Goal: Task Accomplishment & Management: Use online tool/utility

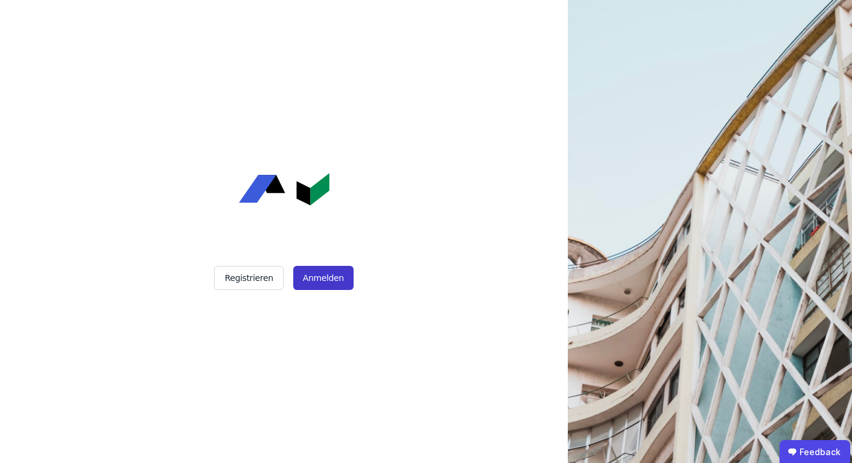
click at [314, 281] on button "Anmelden" at bounding box center [323, 278] width 60 height 24
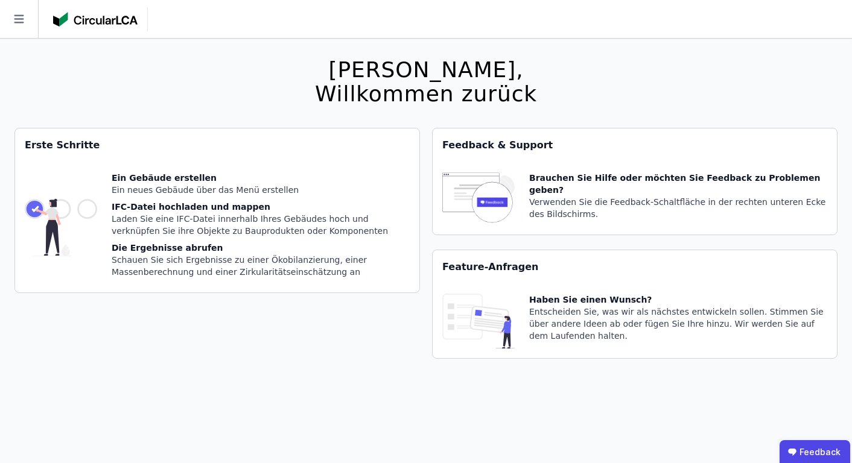
click at [10, 28] on icon at bounding box center [19, 19] width 38 height 38
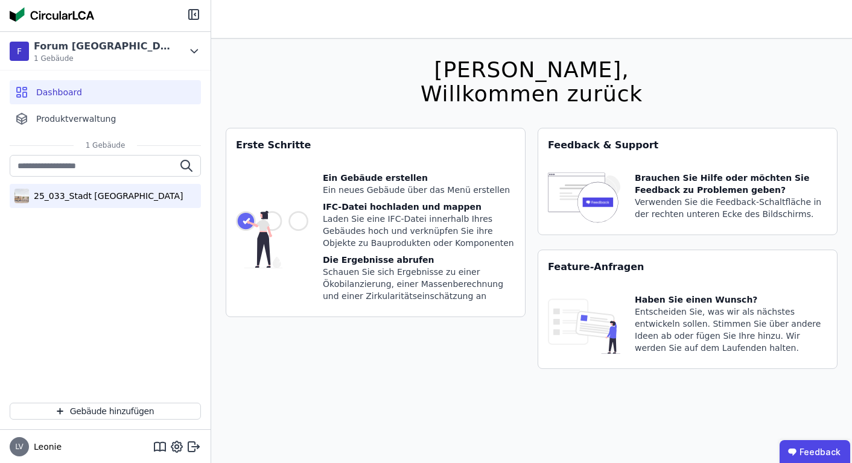
click at [80, 194] on div "25_033_Stadt [GEOGRAPHIC_DATA]" at bounding box center [106, 196] width 154 height 12
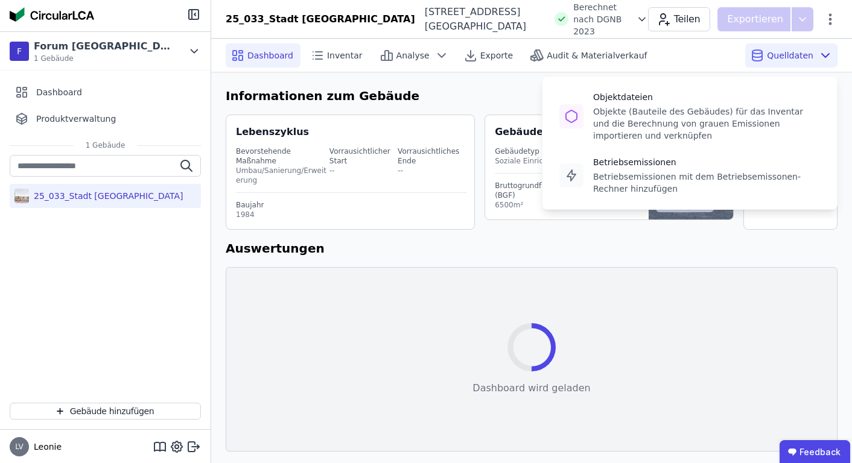
click at [783, 59] on span "Quelldaten" at bounding box center [790, 55] width 46 height 12
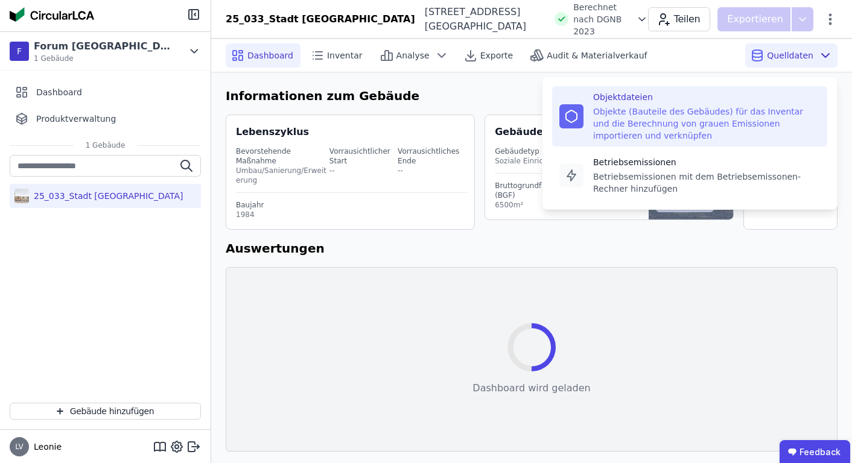
click at [756, 106] on div "Objekte (Bauteile des Gebäudes) für das Inventar und die Berechnung von grauen …" at bounding box center [706, 124] width 227 height 36
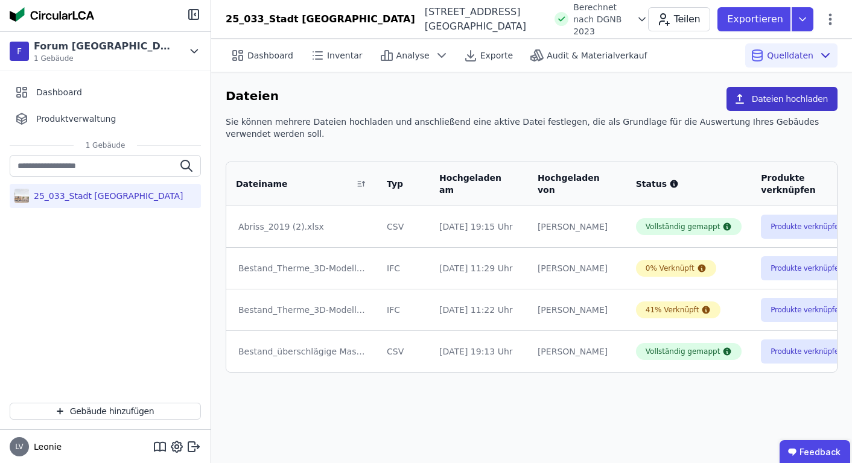
click at [775, 103] on button "Dateien hochladen" at bounding box center [781, 99] width 111 height 24
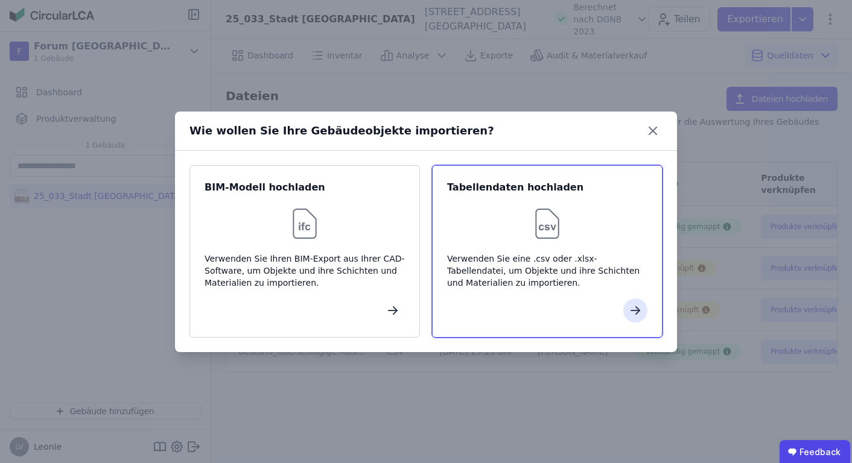
click at [541, 253] on div "Verwenden Sie eine .csv oder .xlsx-Tabellendatei, um Objekte und ihre Schichten…" at bounding box center [547, 271] width 200 height 36
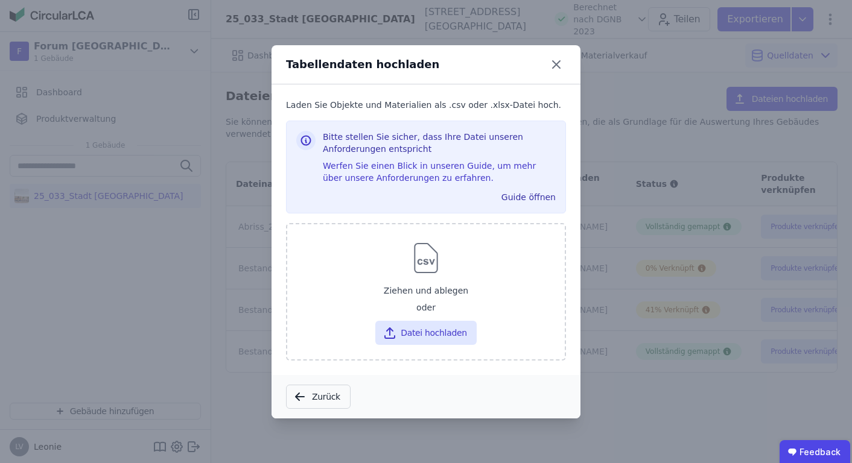
click at [326, 386] on button "Zurück" at bounding box center [318, 397] width 65 height 24
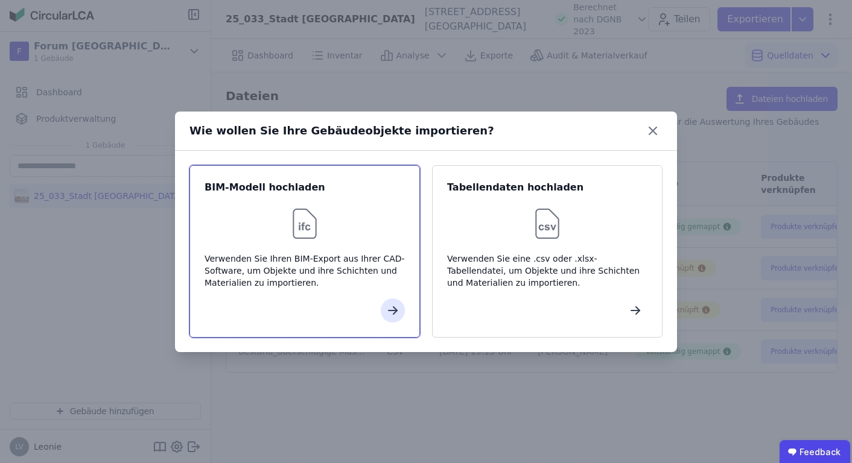
click at [340, 284] on div "Verwenden Sie Ihren BIM-Export aus Ihrer CAD-Software, um Objekte und ihre Schi…" at bounding box center [305, 271] width 200 height 36
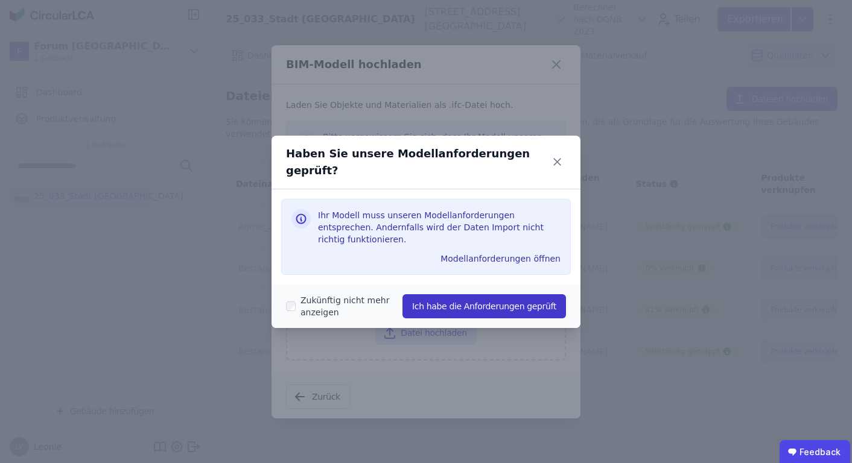
click at [486, 303] on button "Ich habe die Anforderungen geprüft" at bounding box center [484, 306] width 164 height 24
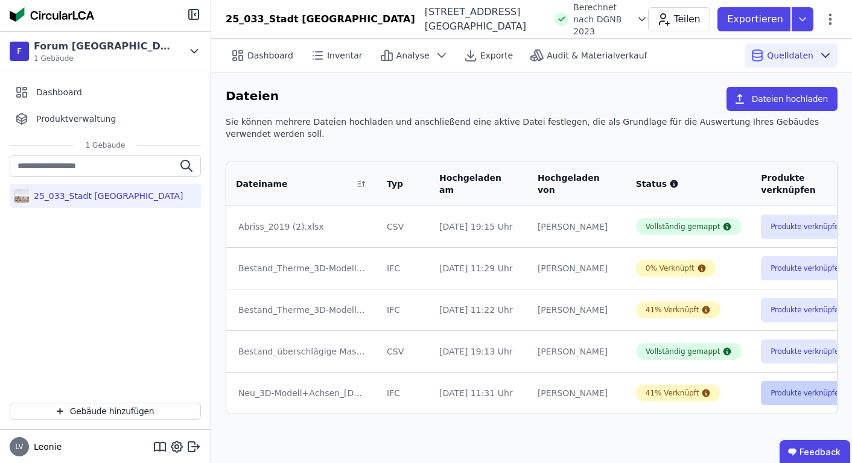
click at [773, 393] on button "Produkte verknüpfen" at bounding box center [807, 393] width 92 height 24
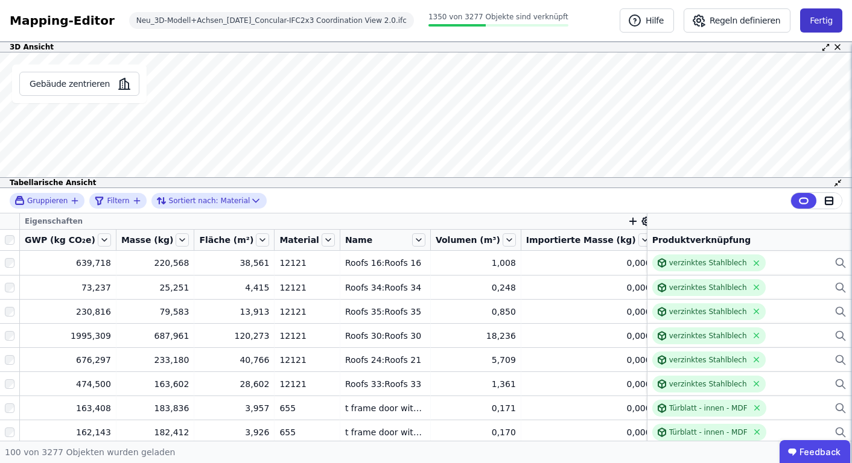
click at [817, 19] on button "Fertig" at bounding box center [821, 20] width 42 height 24
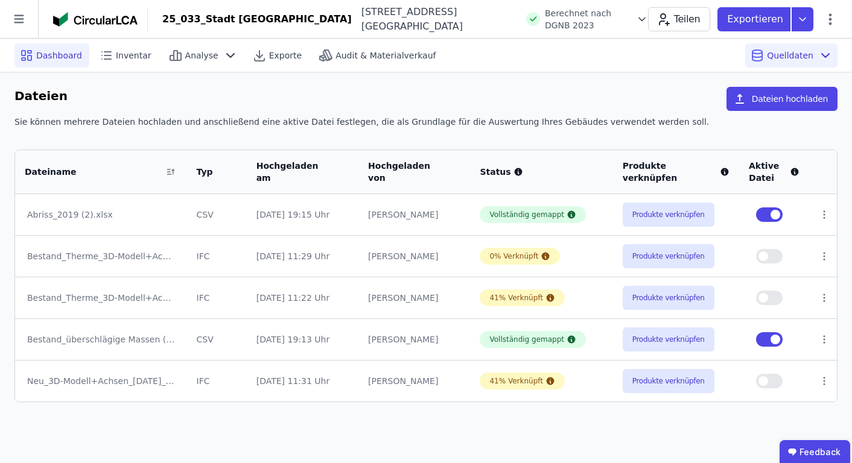
click at [49, 56] on span "Dashboard" at bounding box center [59, 55] width 46 height 12
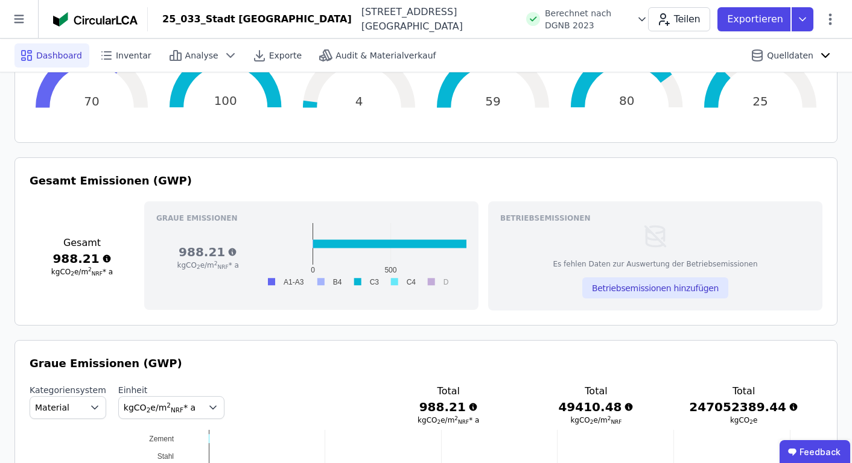
scroll to position [516, 0]
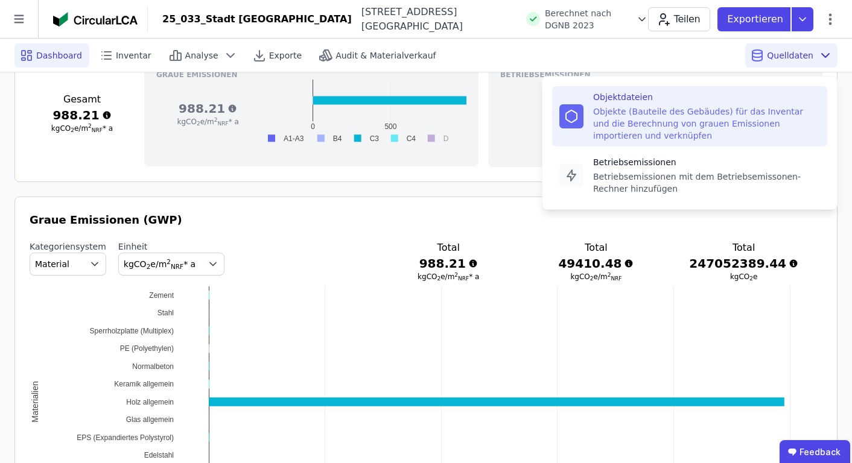
click at [716, 114] on div "Objekte (Bauteile des Gebäudes) für das Inventar und die Berechnung von grauen …" at bounding box center [706, 124] width 227 height 36
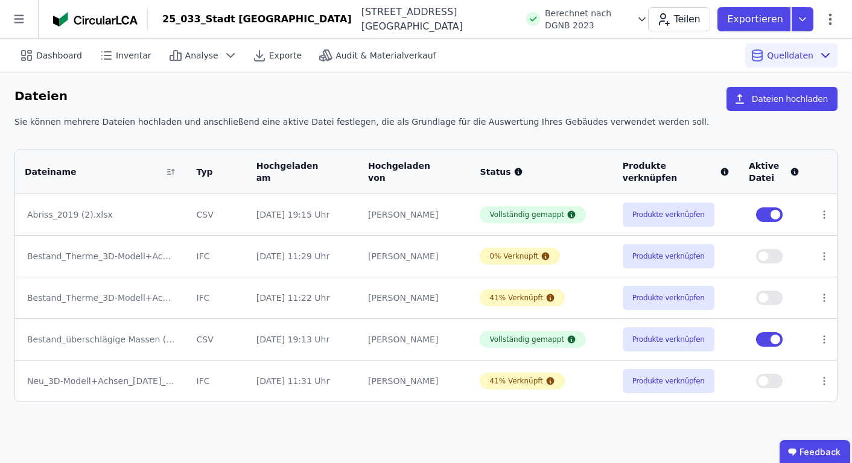
click at [768, 381] on span "button" at bounding box center [763, 381] width 10 height 10
click at [774, 340] on span "button" at bounding box center [775, 340] width 10 height 10
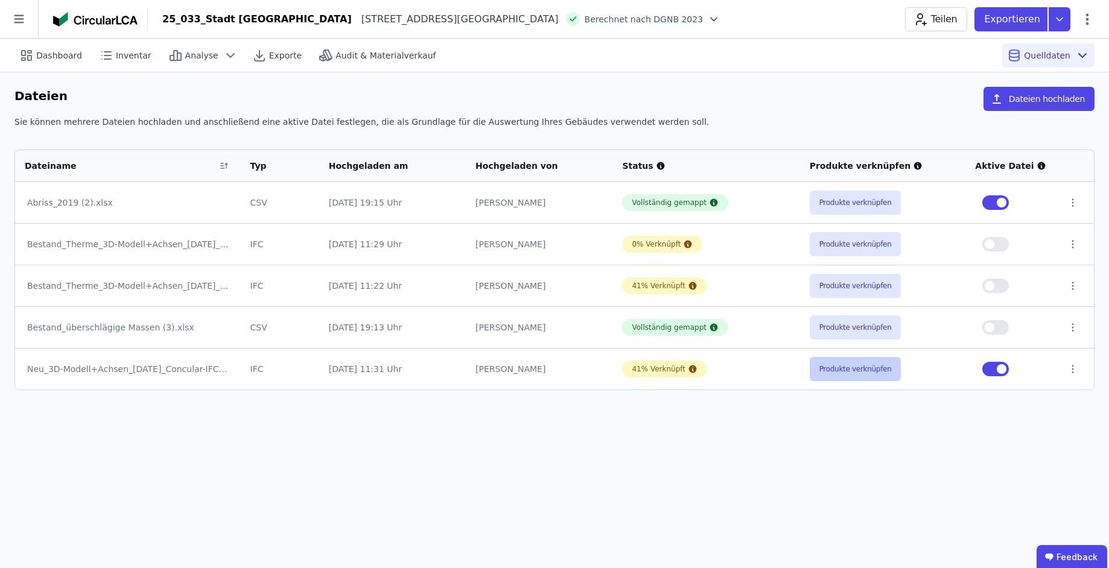
click at [839, 362] on button "Produkte verknüpfen" at bounding box center [856, 369] width 92 height 24
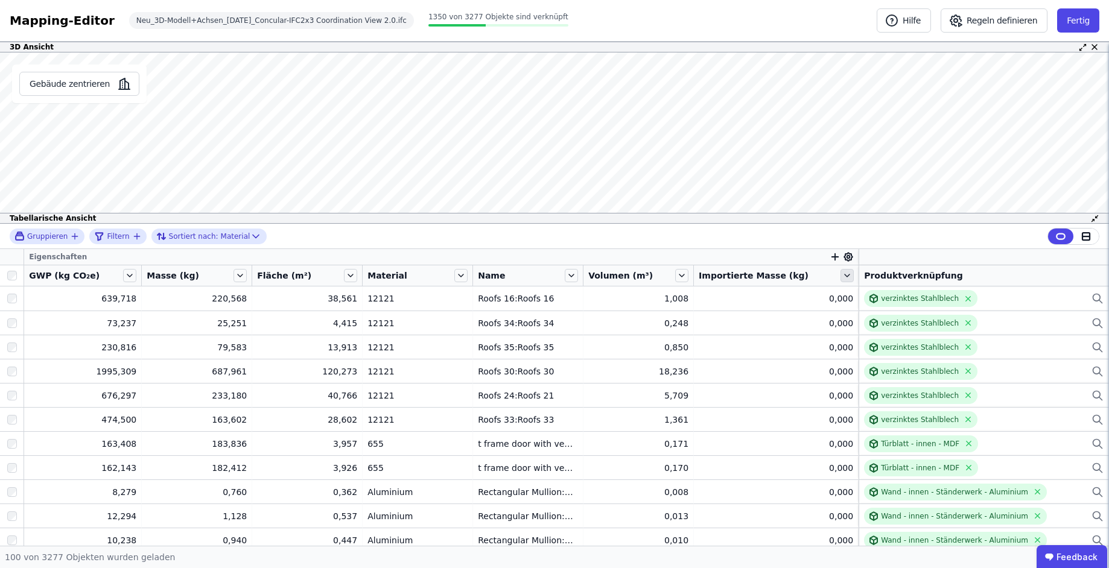
click at [840, 271] on icon at bounding box center [846, 275] width 13 height 13
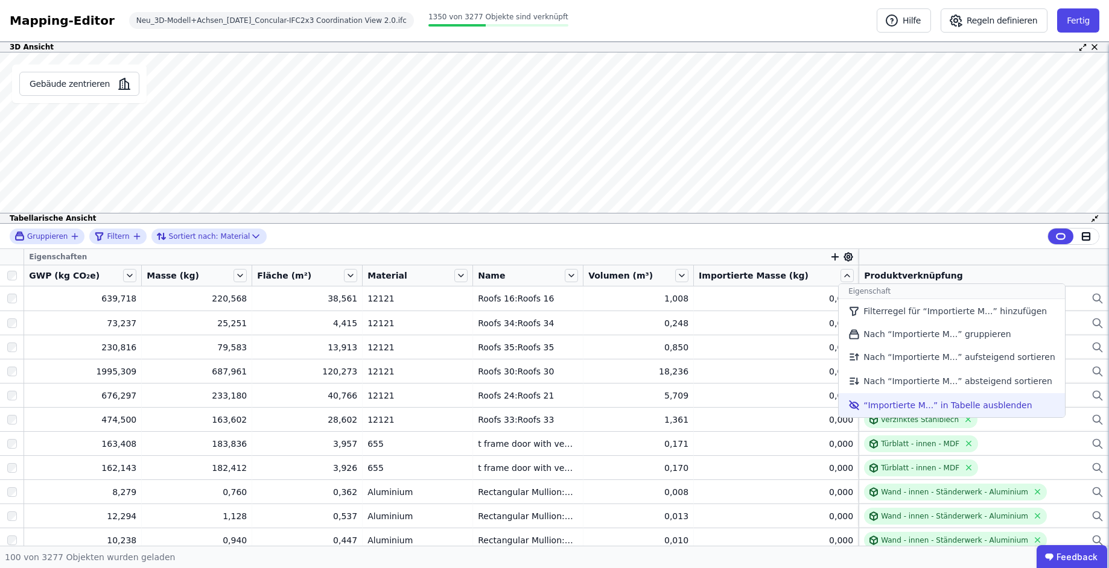
click at [851, 398] on li "“Importierte M...” in Tabelle ausblenden" at bounding box center [952, 405] width 226 height 24
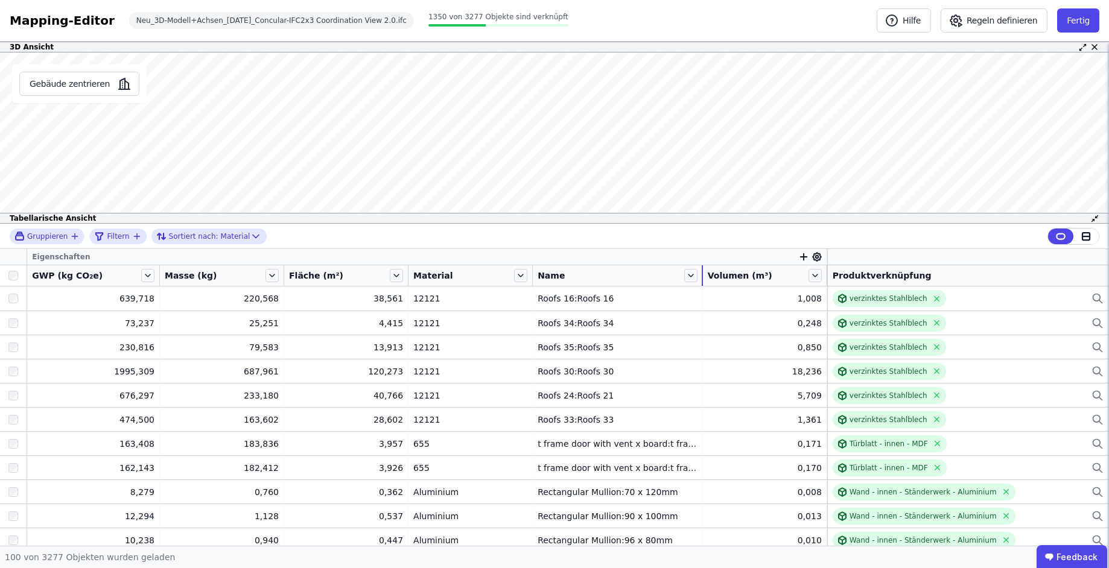
drag, startPoint x: 681, startPoint y: 278, endPoint x: 718, endPoint y: 279, distance: 36.8
click at [718, 279] on tr "GWP (kg CO₂e) Masse (kg) Fläche (m²) Material Name Volumen (m³) Produktverknüpf…" at bounding box center [554, 275] width 1109 height 21
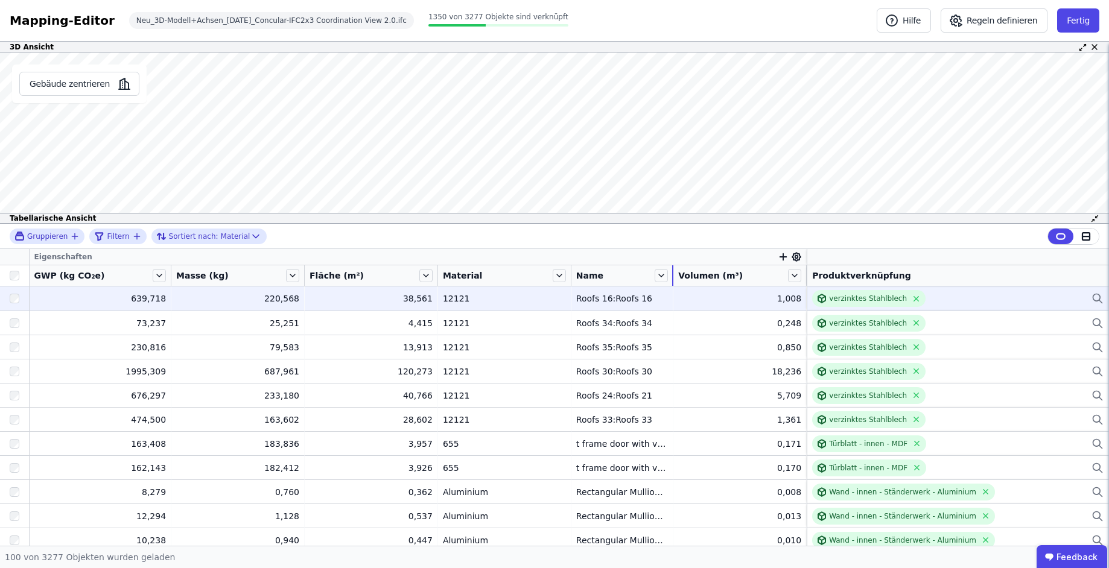
drag, startPoint x: 700, startPoint y: 277, endPoint x: 642, endPoint y: 293, distance: 60.0
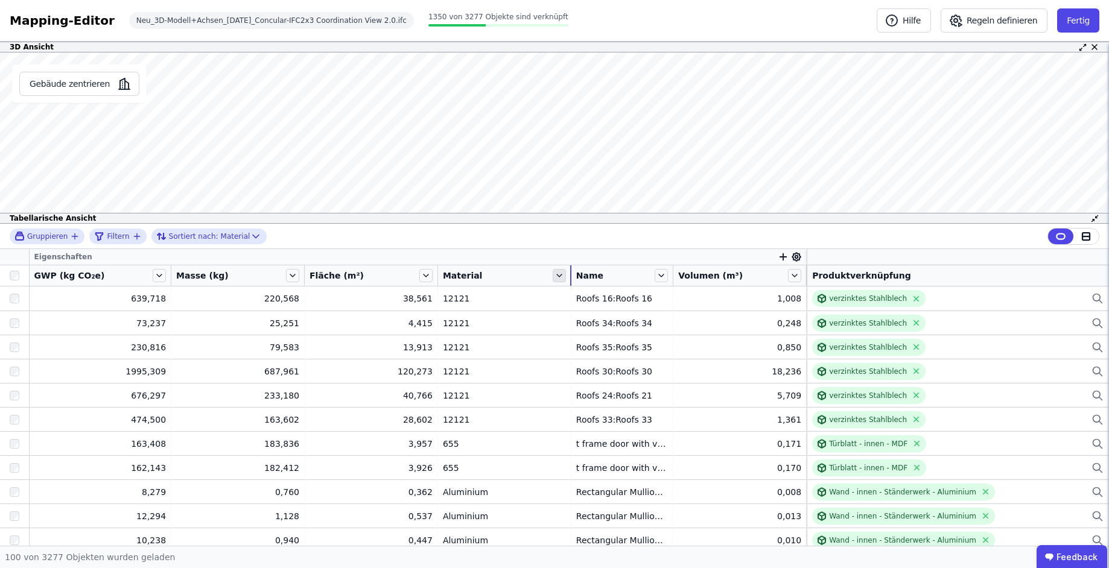
scroll to position [2, 0]
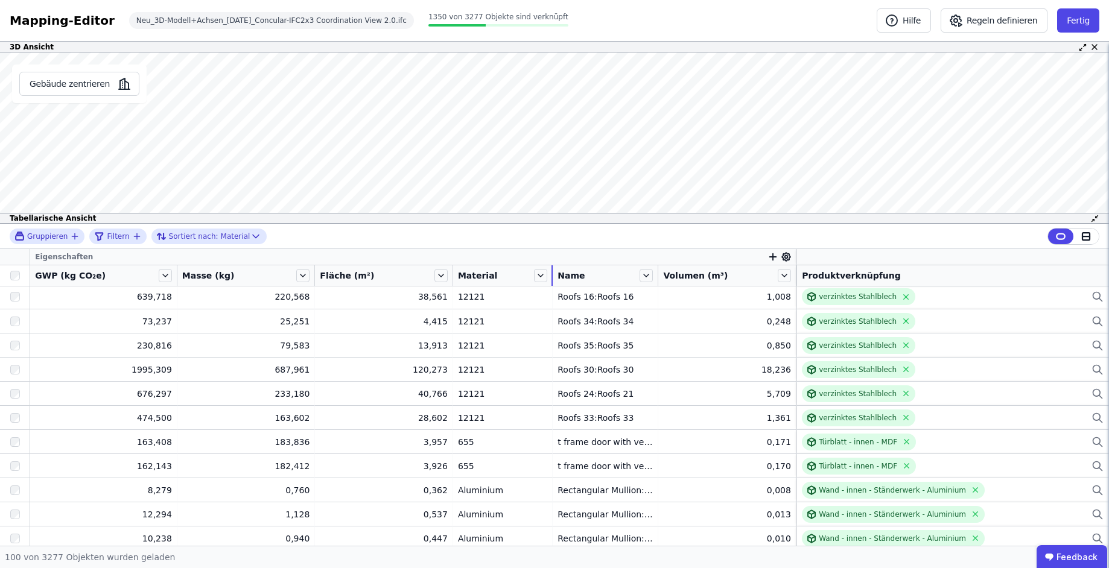
drag, startPoint x: 565, startPoint y: 276, endPoint x: 464, endPoint y: 275, distance: 101.4
click at [506, 279] on div "Material" at bounding box center [502, 275] width 99 height 21
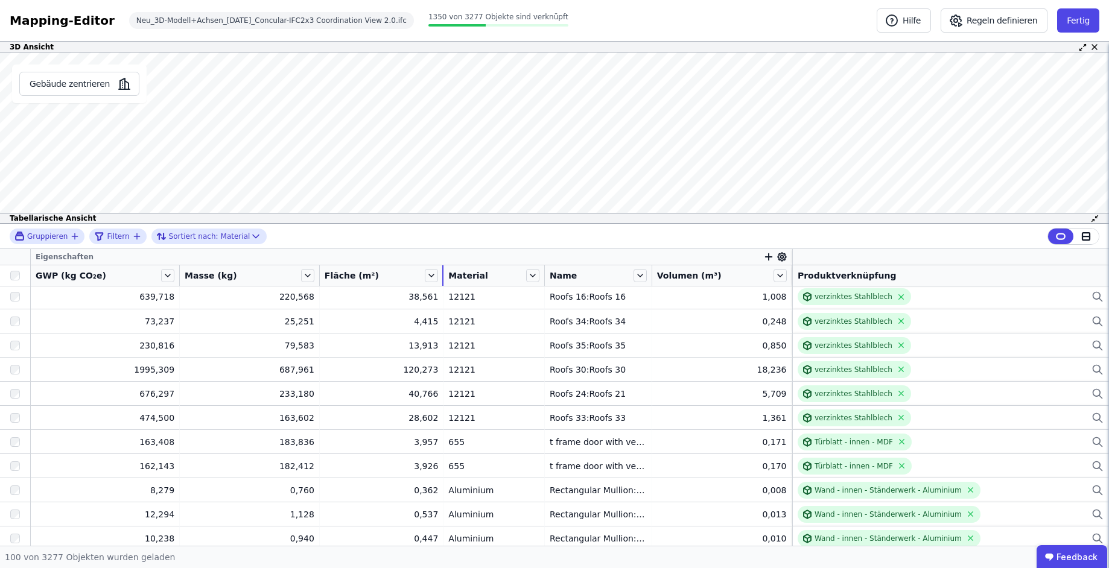
drag, startPoint x: 449, startPoint y: 276, endPoint x: 363, endPoint y: 280, distance: 86.4
click at [370, 279] on div "Fläche (m²)" at bounding box center [381, 275] width 123 height 21
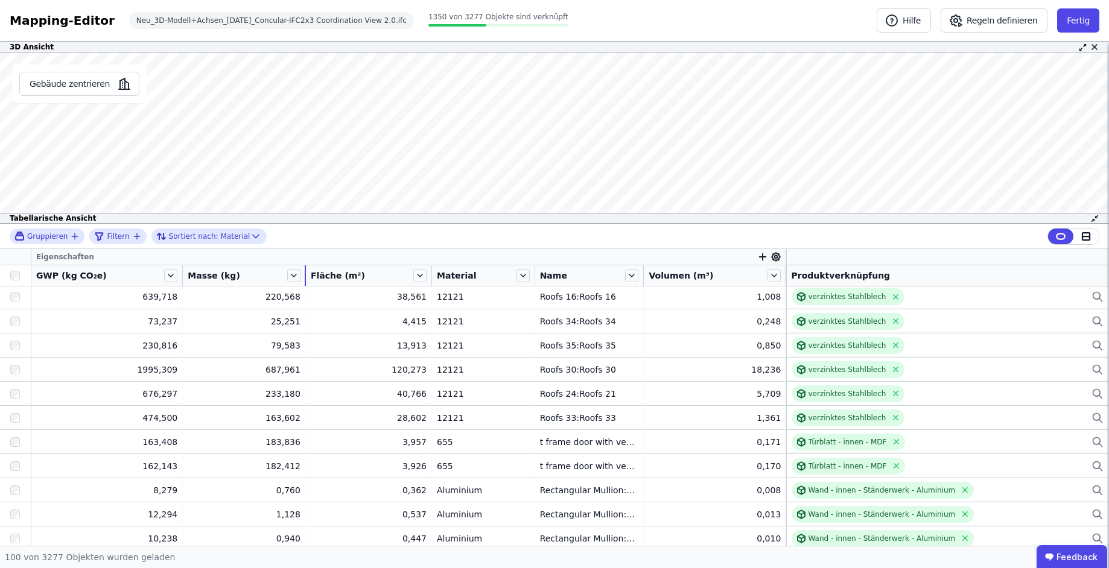
drag, startPoint x: 319, startPoint y: 278, endPoint x: 231, endPoint y: 276, distance: 87.5
click at [231, 276] on div "Masse (kg)" at bounding box center [244, 275] width 122 height 21
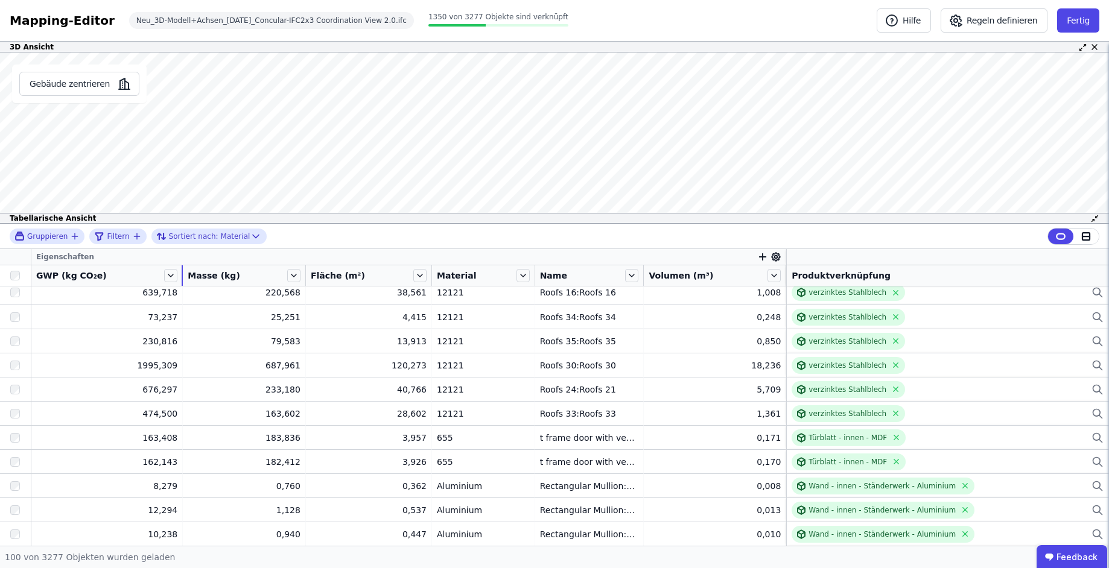
drag, startPoint x: 179, startPoint y: 278, endPoint x: 103, endPoint y: 275, distance: 75.5
click at [103, 275] on div "GWP (kg CO₂e)" at bounding box center [106, 275] width 151 height 21
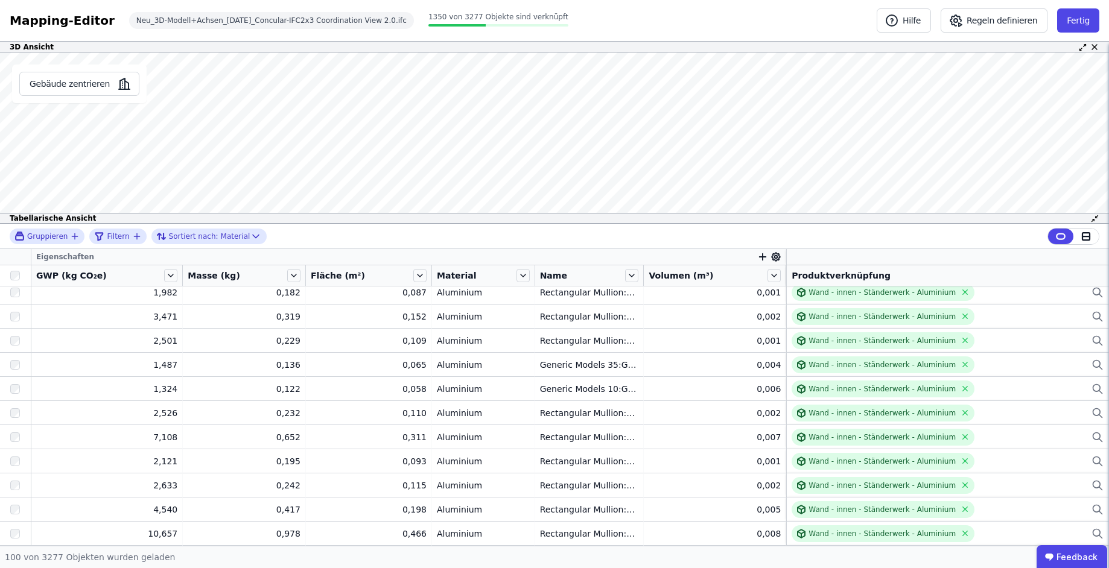
scroll to position [499, 0]
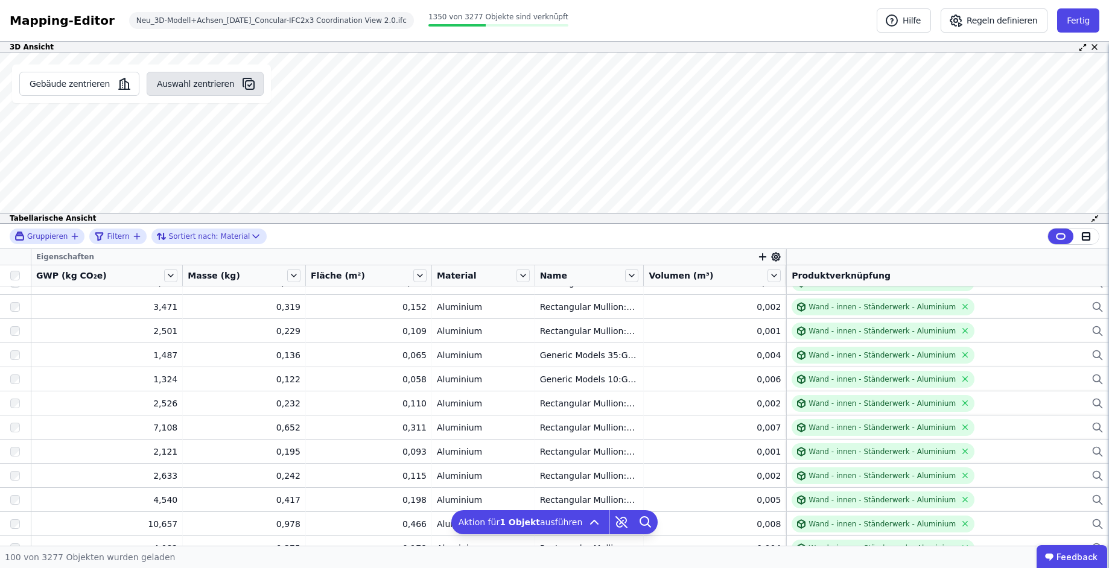
click at [189, 78] on button "Auswahl zentrieren" at bounding box center [205, 84] width 117 height 24
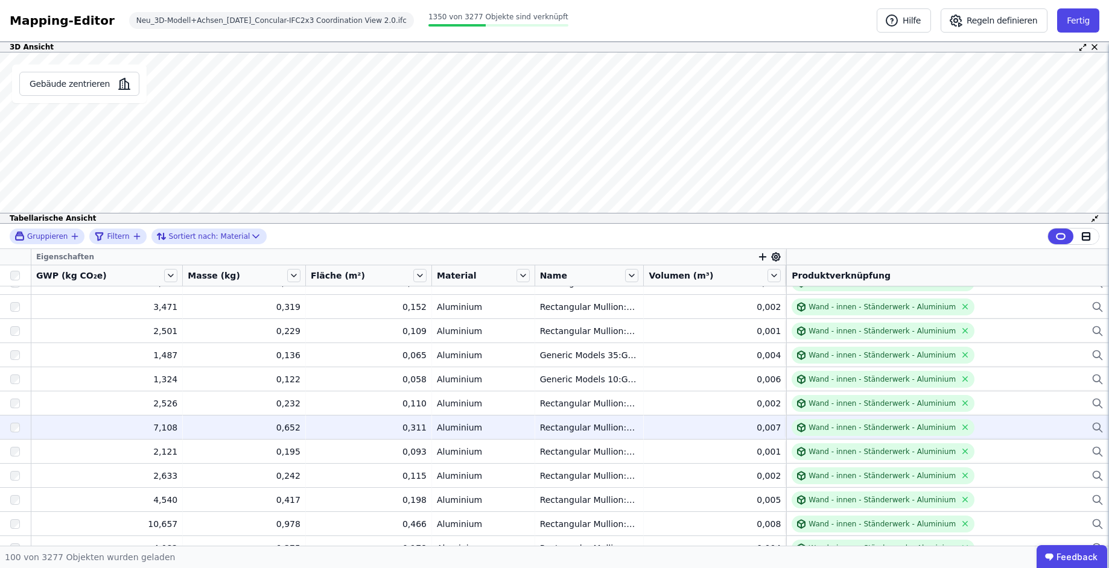
click at [13, 434] on div at bounding box center [15, 428] width 31 height 22
